Goal: Use online tool/utility

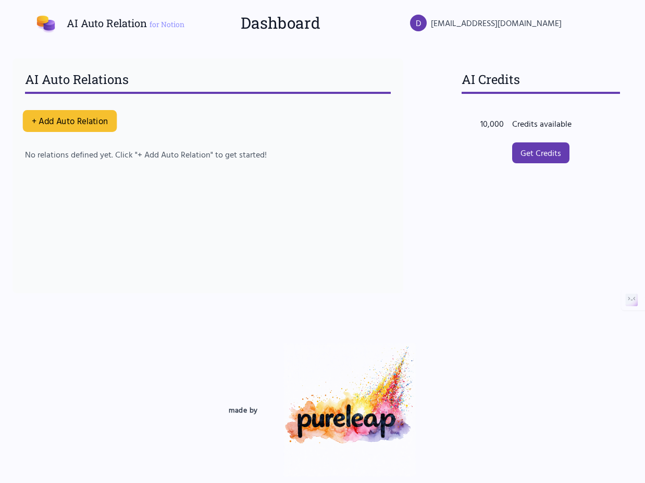
click at [71, 125] on button "+ Add Auto Relation" at bounding box center [70, 121] width 94 height 22
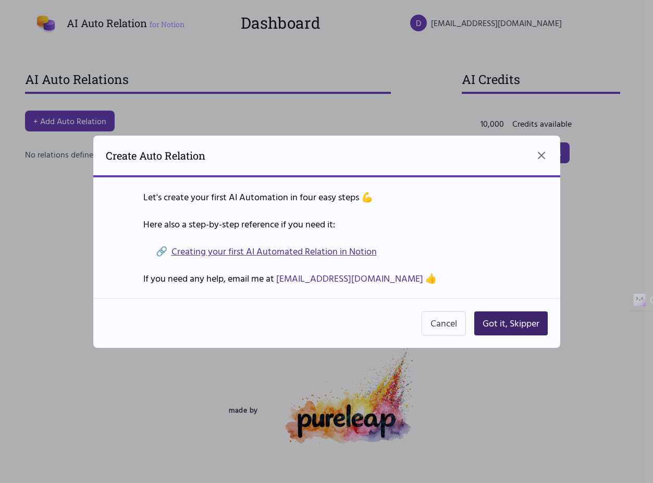
click at [509, 320] on button "Got it, Skipper" at bounding box center [510, 323] width 73 height 24
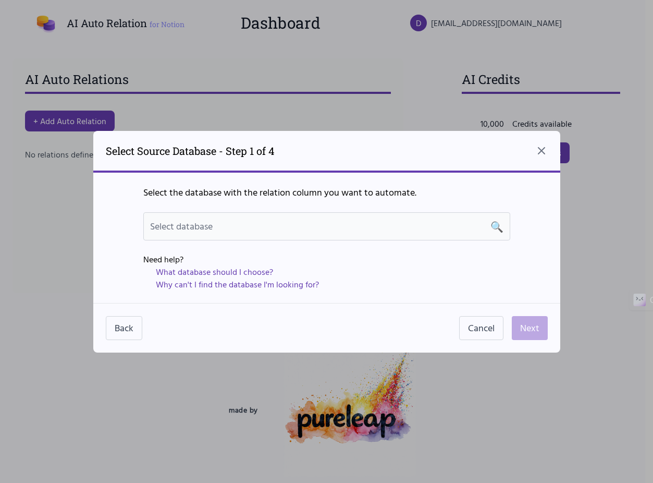
click at [308, 228] on div "Select database 🔍" at bounding box center [326, 226] width 353 height 15
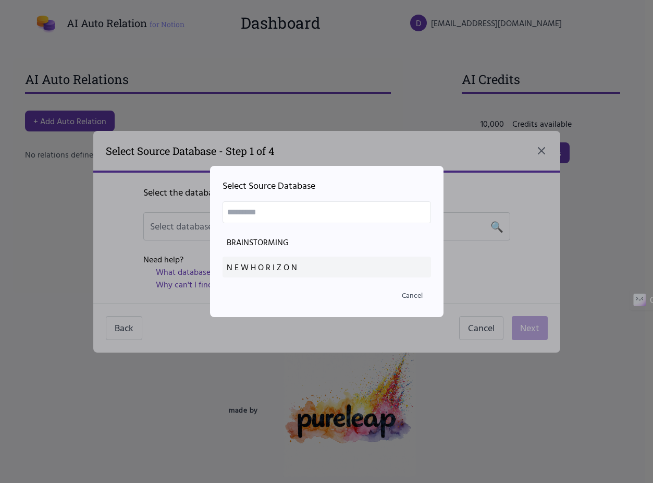
click at [269, 262] on div "N E W H O R I Z O N" at bounding box center [327, 267] width 200 height 13
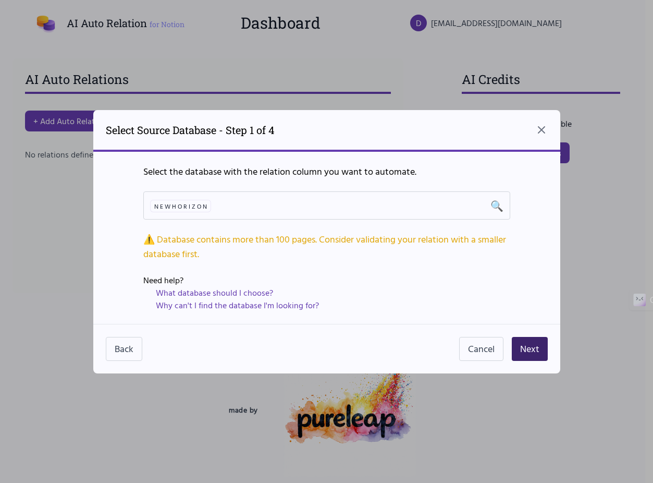
click at [528, 349] on button "Next" at bounding box center [530, 349] width 36 height 24
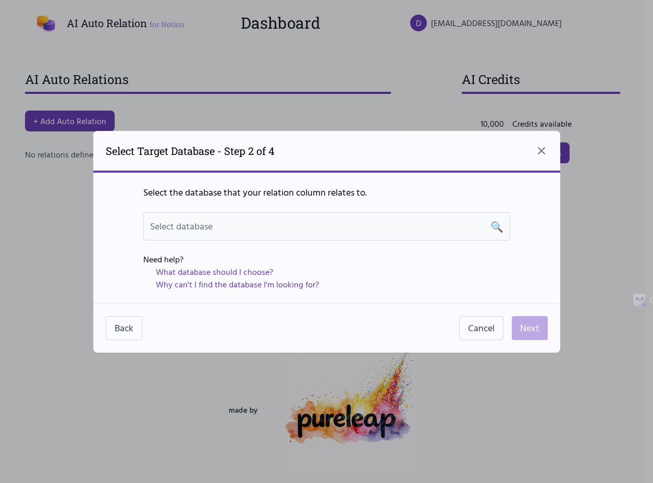
click at [240, 228] on div "Select database 🔍" at bounding box center [326, 226] width 353 height 15
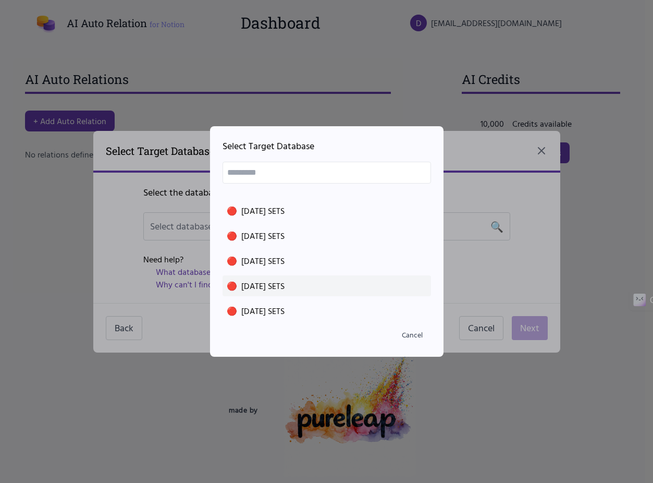
scroll to position [546, 0]
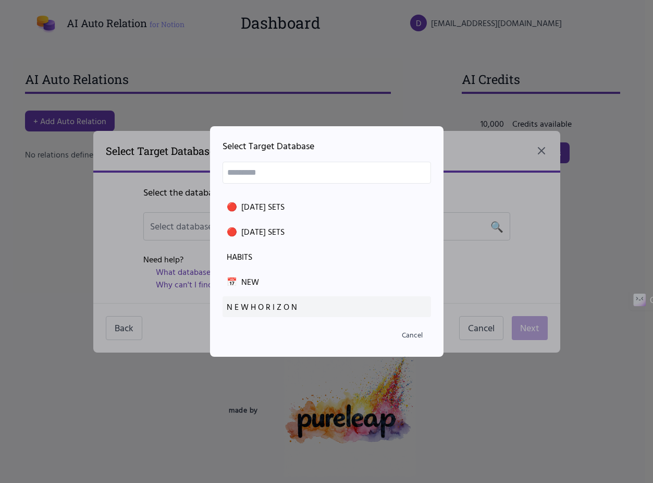
click at [271, 302] on div "N E W H O R I Z O N" at bounding box center [327, 306] width 200 height 13
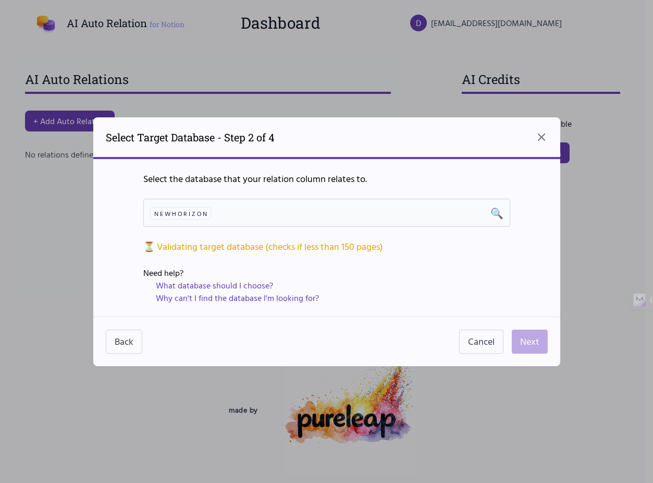
click at [302, 204] on div "N E W H O R I Z O N 🔍" at bounding box center [326, 213] width 367 height 28
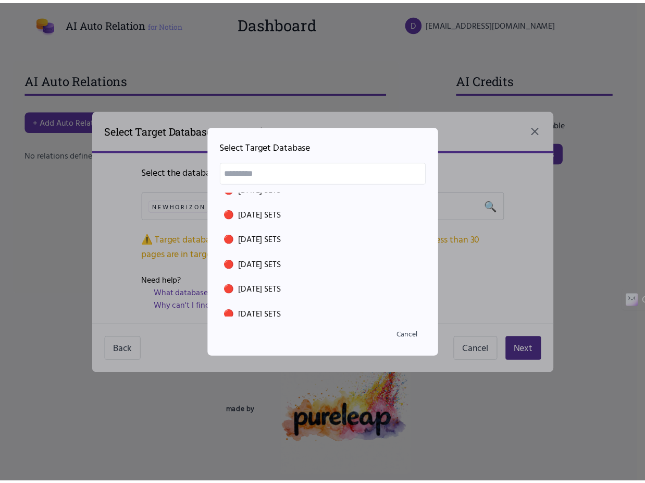
scroll to position [365, 0]
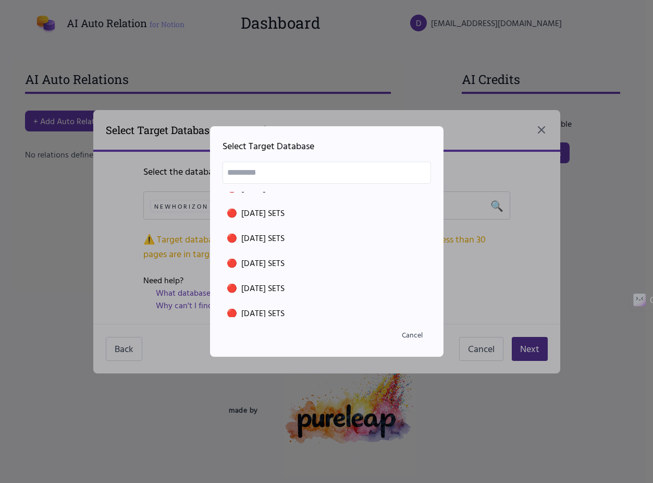
drag, startPoint x: 490, startPoint y: 309, endPoint x: 510, endPoint y: 318, distance: 21.7
click at [491, 309] on div at bounding box center [326, 241] width 653 height 483
click at [534, 352] on div at bounding box center [326, 241] width 653 height 483
click at [430, 335] on button "Cancel" at bounding box center [412, 334] width 38 height 19
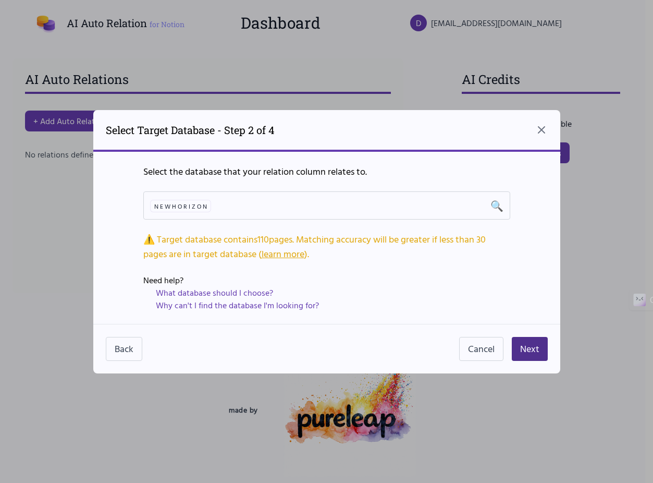
click at [552, 333] on div "Back Cancel Next" at bounding box center [326, 349] width 467 height 50
click at [529, 344] on button "Next" at bounding box center [530, 349] width 36 height 24
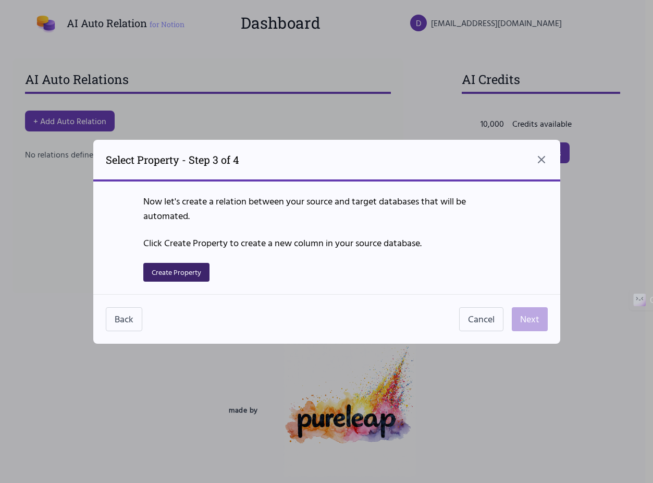
click at [179, 271] on button "Create Property" at bounding box center [176, 272] width 66 height 19
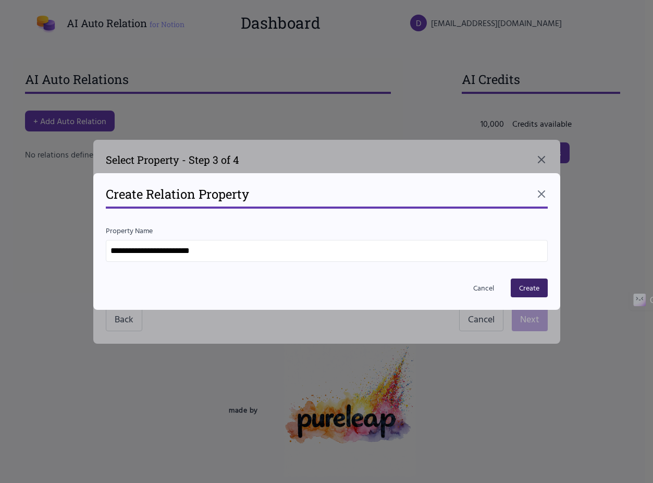
click at [532, 283] on button "Create" at bounding box center [529, 287] width 37 height 19
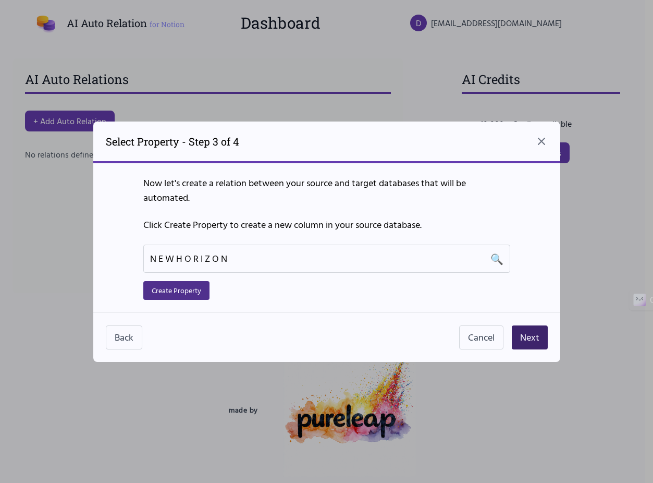
click at [525, 341] on button "Next" at bounding box center [530, 337] width 36 height 24
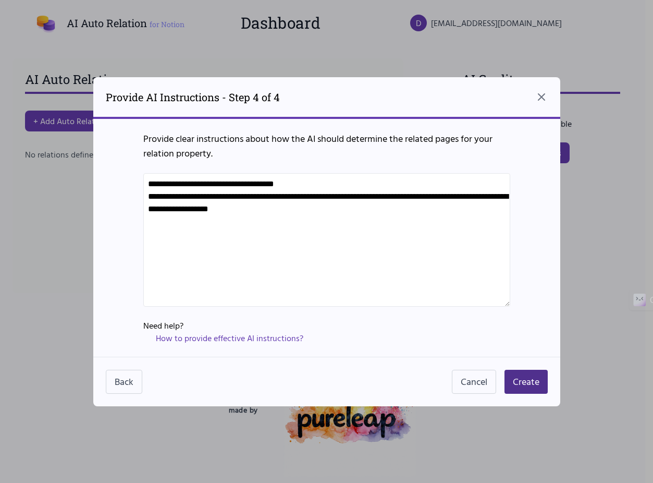
click at [336, 252] on textarea "**********" at bounding box center [326, 239] width 367 height 133
click at [538, 100] on icon "Close dialog" at bounding box center [541, 97] width 6 height 6
